Goal: Information Seeking & Learning: Learn about a topic

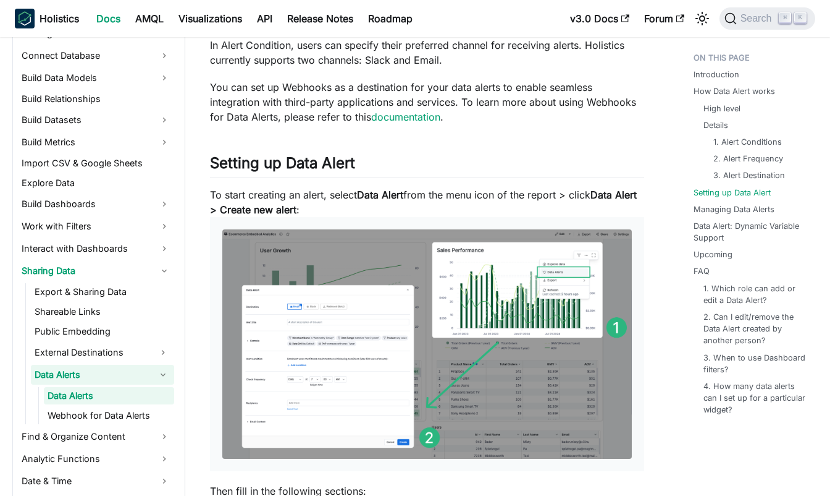
scroll to position [1274, 0]
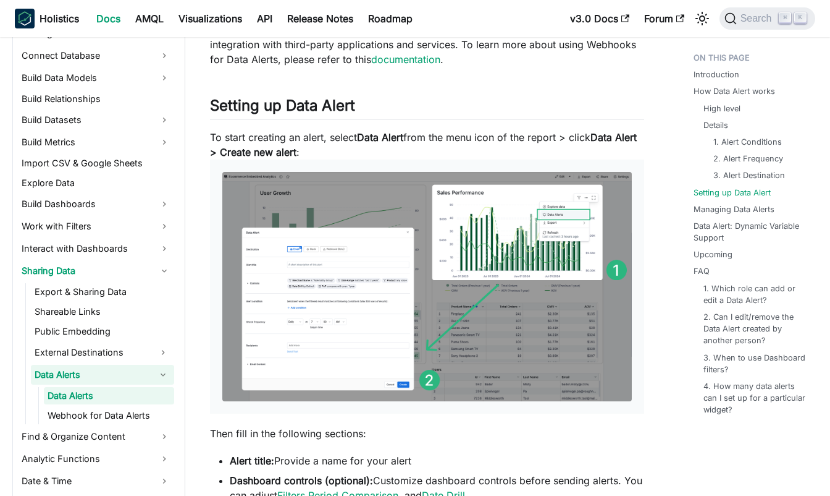
click at [352, 257] on img at bounding box center [427, 286] width 410 height 229
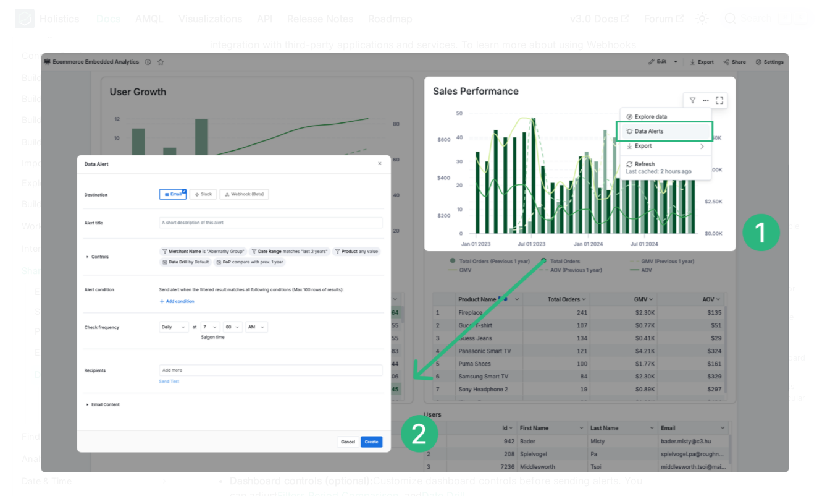
click at [426, 53] on img at bounding box center [415, 262] width 748 height 418
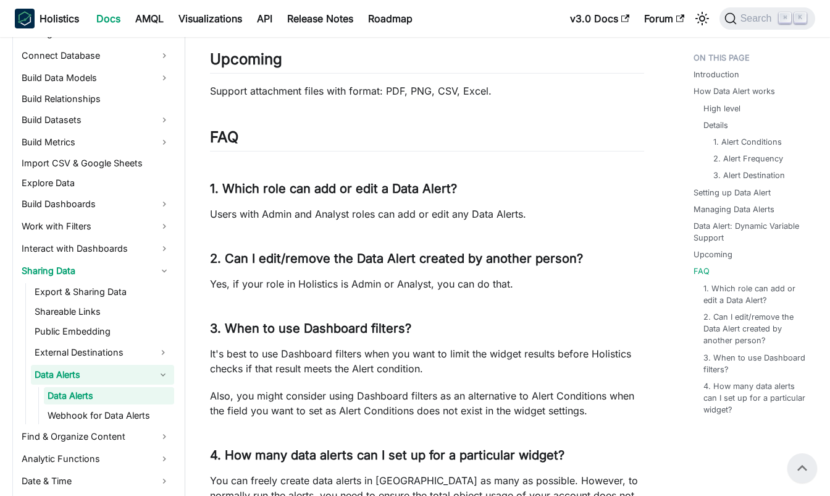
scroll to position [3050, 0]
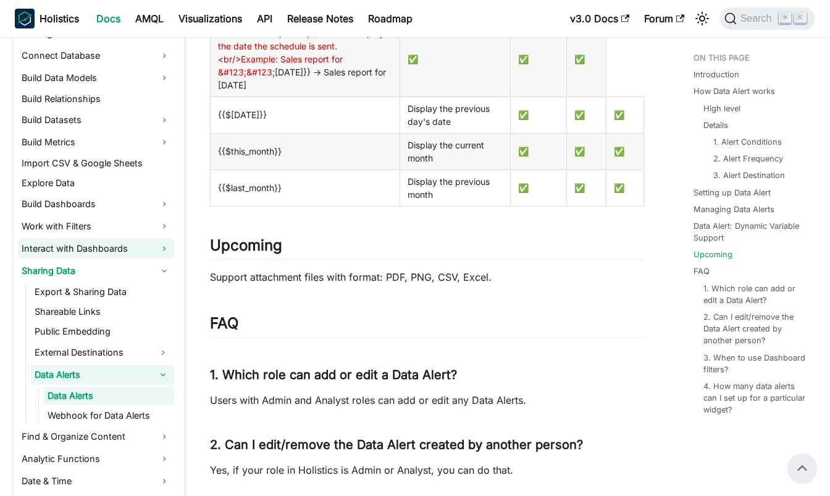
click at [158, 247] on link "Interact with Dashboards" at bounding box center [96, 248] width 156 height 20
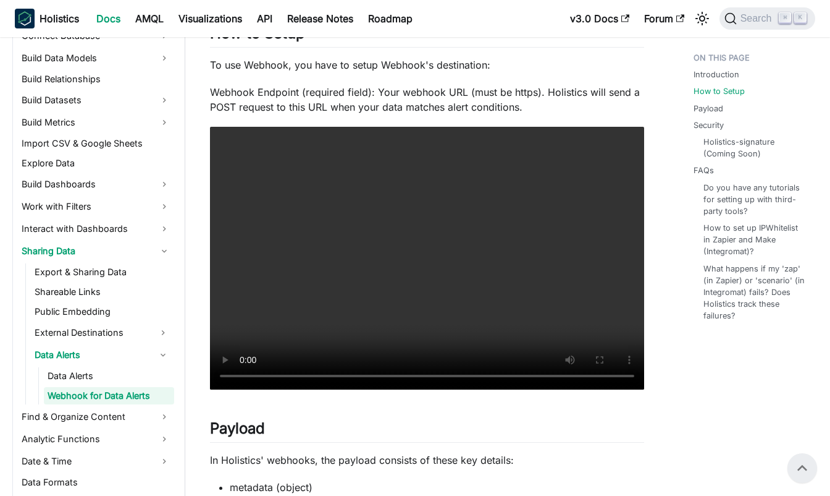
scroll to position [433, 0]
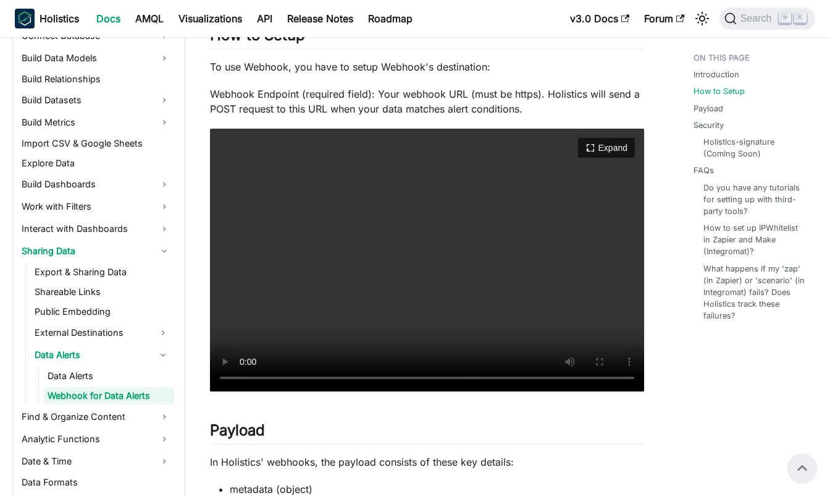
click at [224, 376] on video "Your browser does not support embedding video, but you can download it ." at bounding box center [427, 260] width 434 height 263
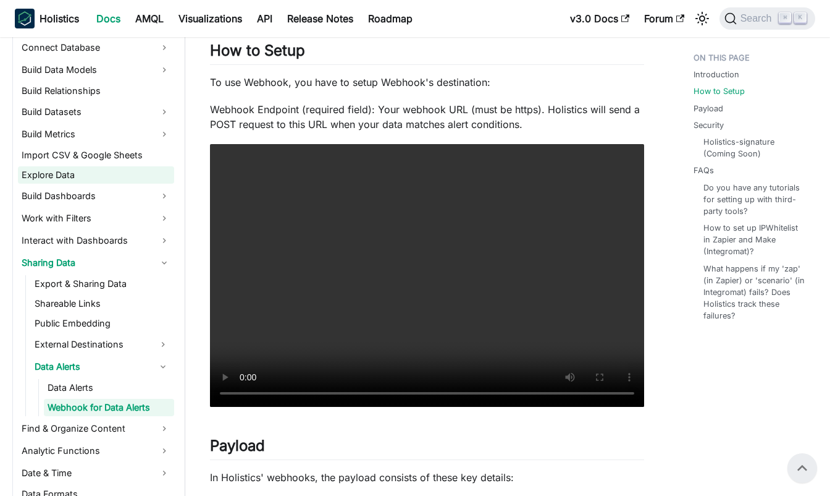
scroll to position [617, 0]
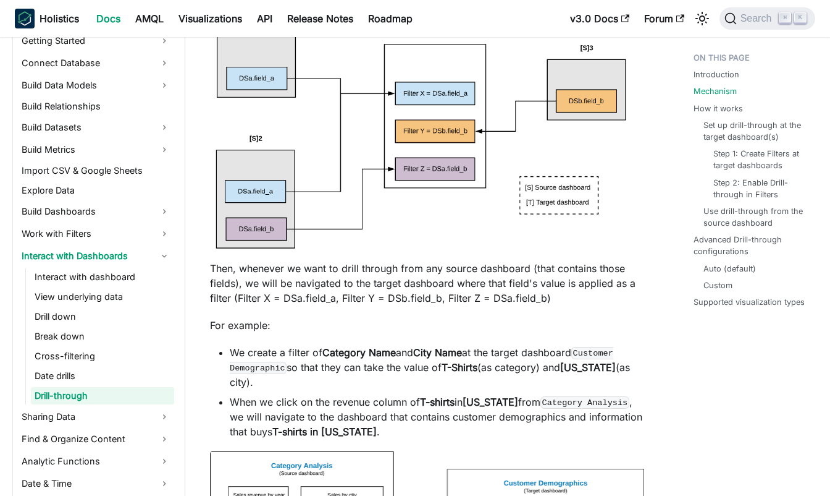
scroll to position [1033, 0]
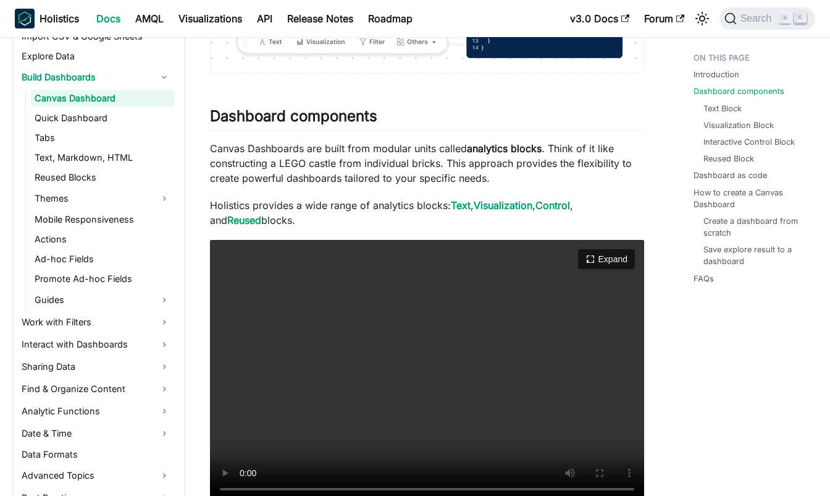
scroll to position [225, 0]
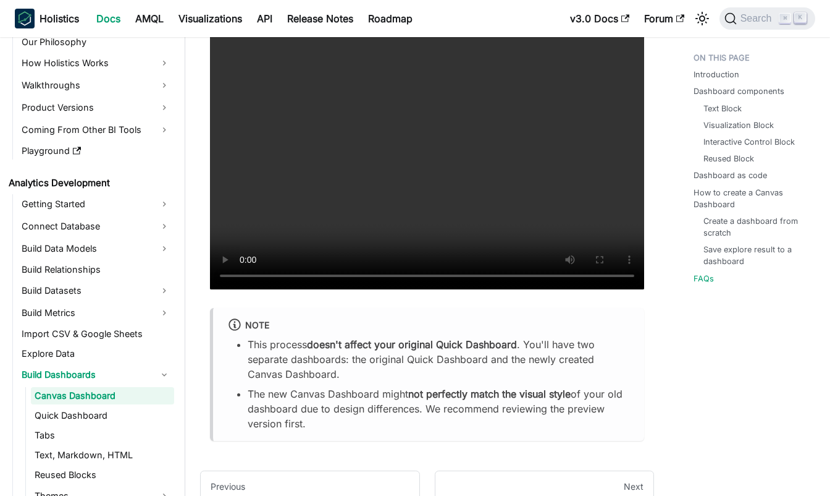
scroll to position [5060, 0]
